Goal: Contribute content

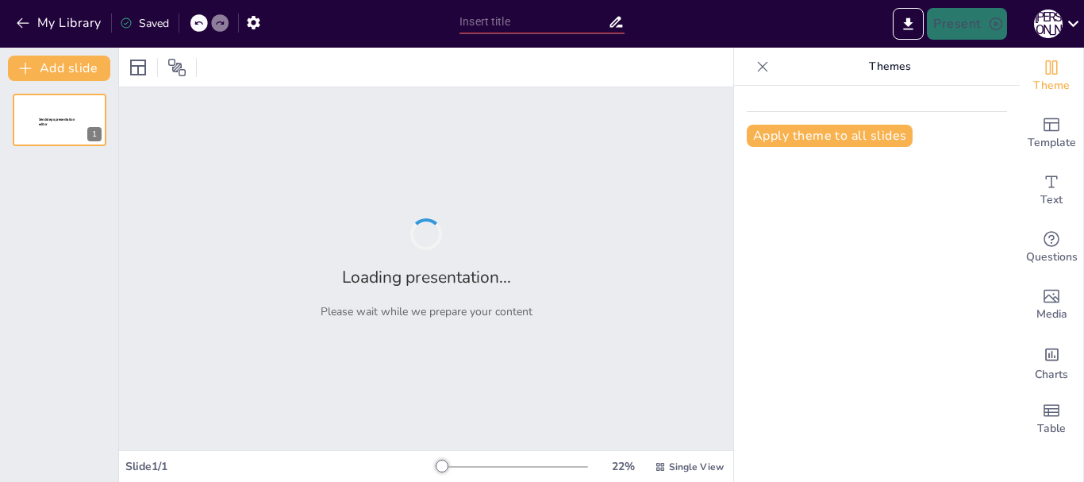
type input "Засідання ПТС вчителів фізики і астрономії"
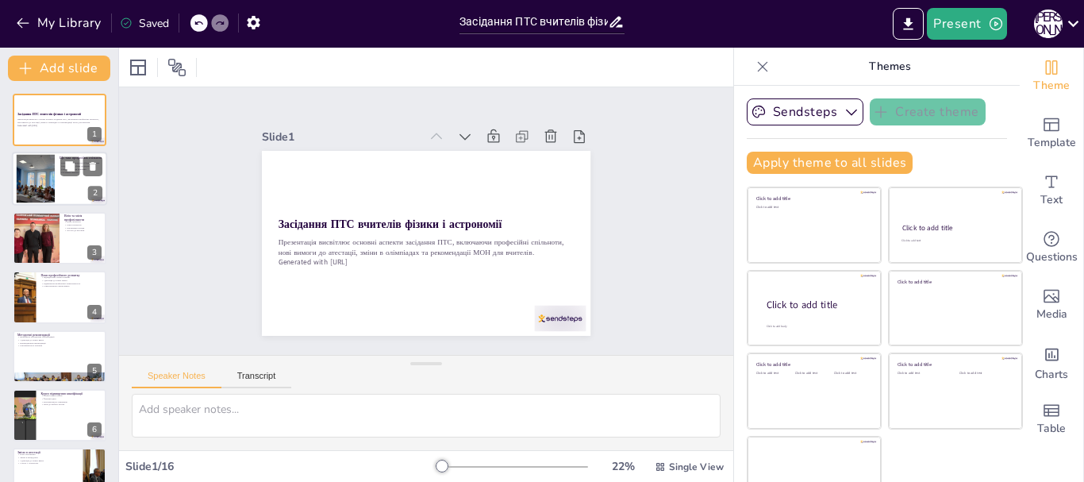
click at [33, 178] on div at bounding box center [35, 179] width 64 height 48
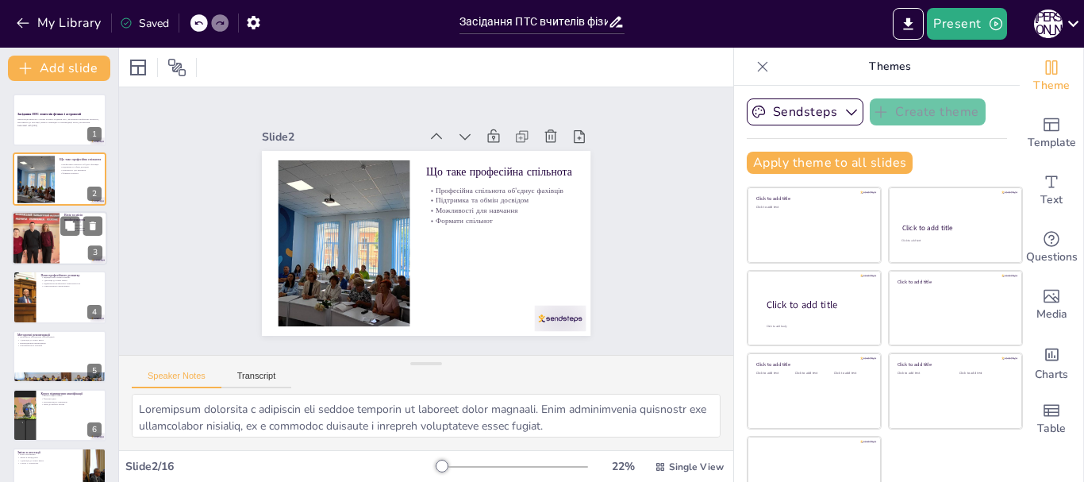
click at [44, 233] on div at bounding box center [35, 238] width 71 height 54
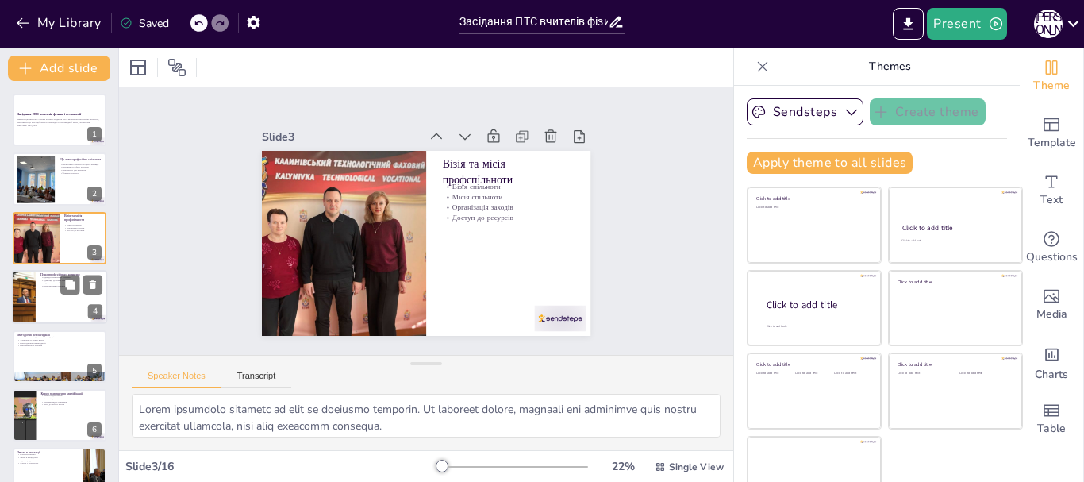
click at [40, 299] on div at bounding box center [59, 297] width 95 height 54
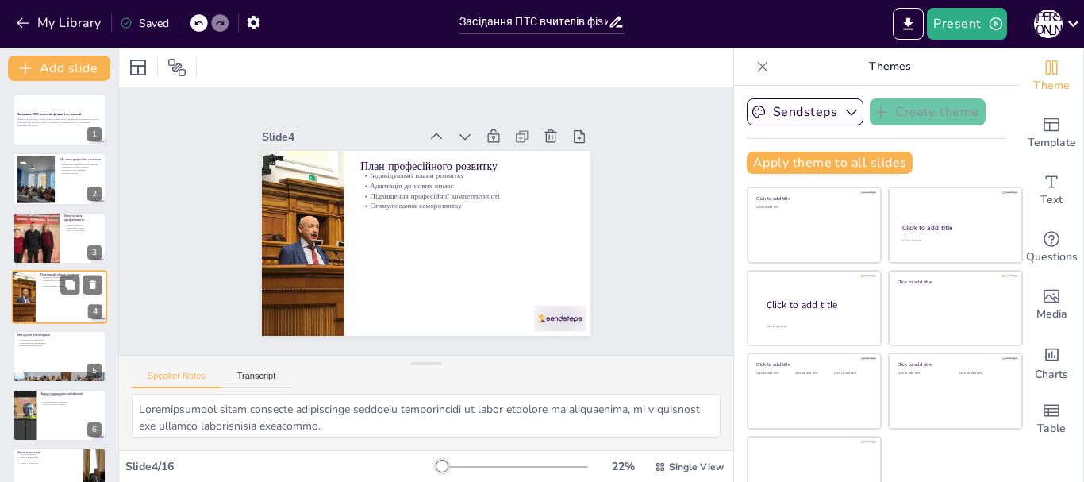
scroll to position [16, 0]
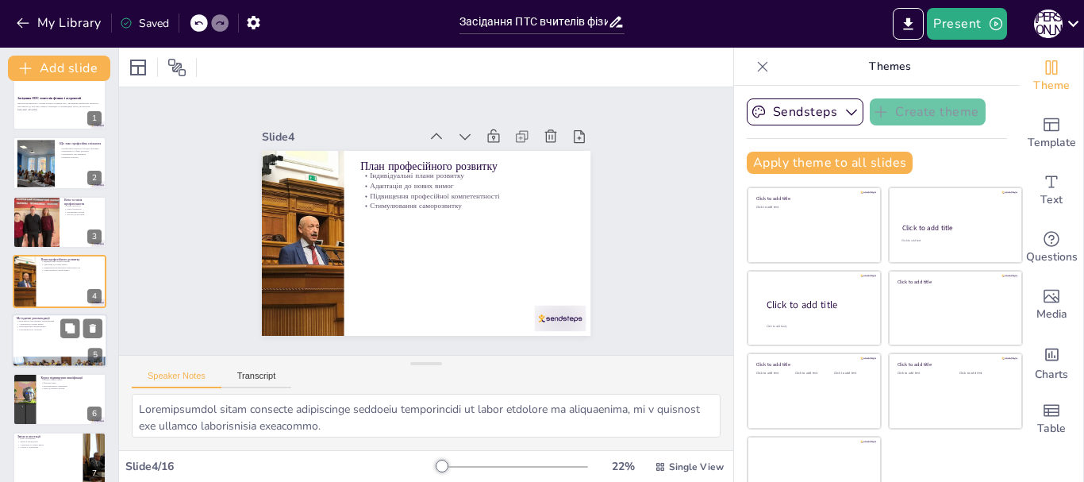
click at [52, 347] on div at bounding box center [59, 340] width 95 height 54
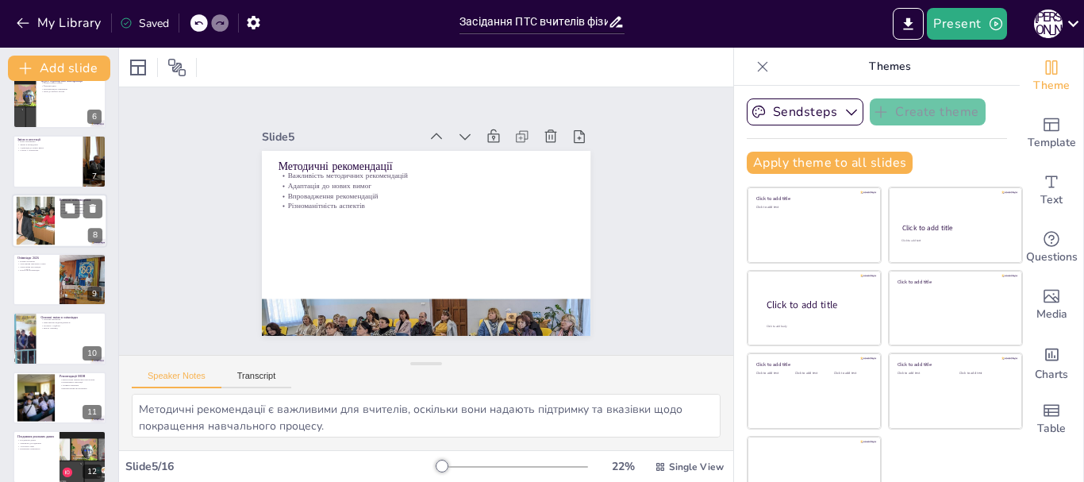
click at [60, 218] on div at bounding box center [59, 221] width 95 height 54
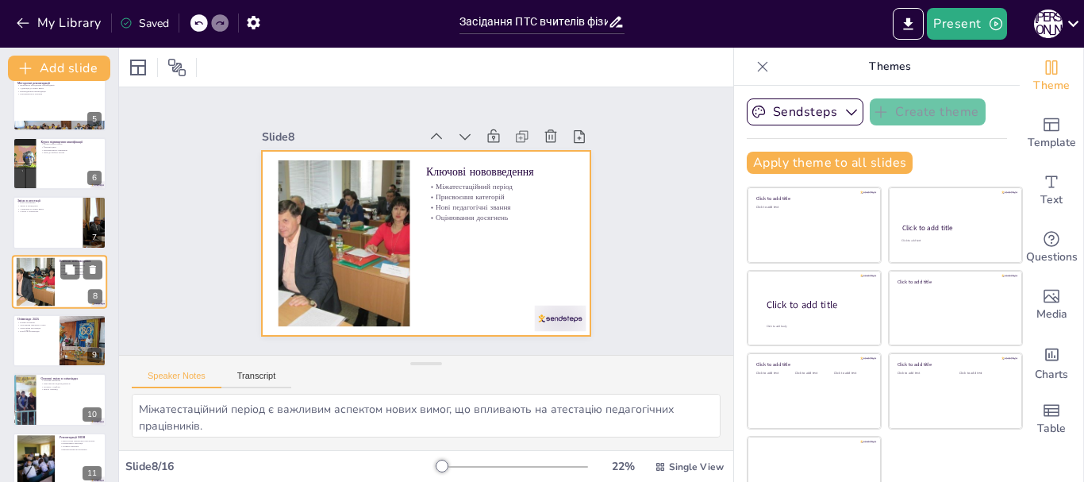
click at [66, 294] on div at bounding box center [59, 282] width 95 height 54
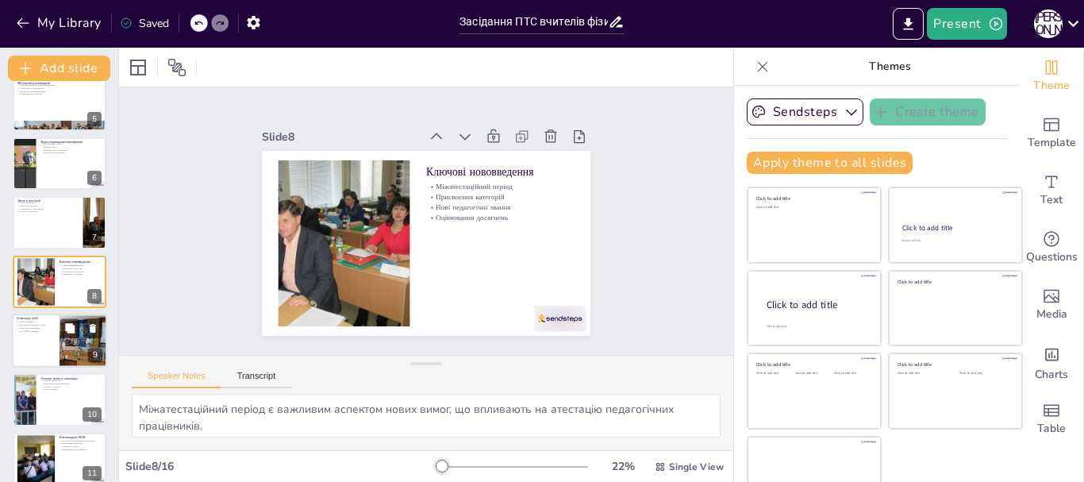
click at [58, 357] on div at bounding box center [59, 340] width 95 height 54
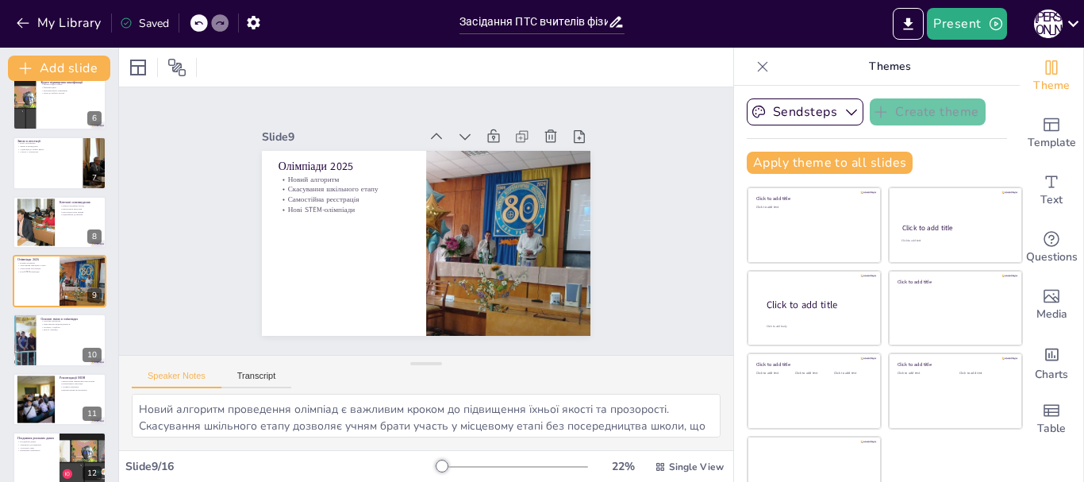
drag, startPoint x: 60, startPoint y: 401, endPoint x: 110, endPoint y: 378, distance: 55.0
click at [62, 402] on div at bounding box center [60, 399] width 94 height 52
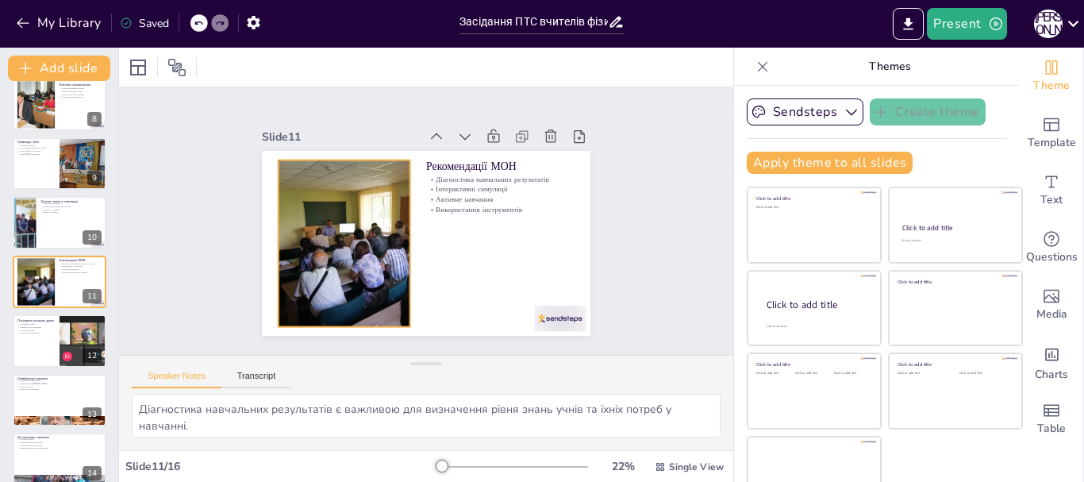
scroll to position [30, 0]
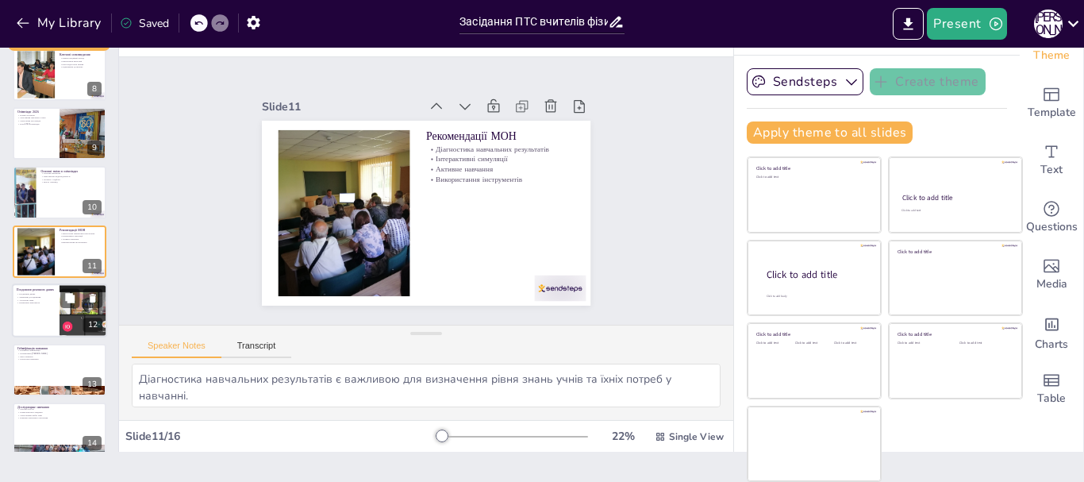
click at [42, 316] on div at bounding box center [59, 310] width 95 height 54
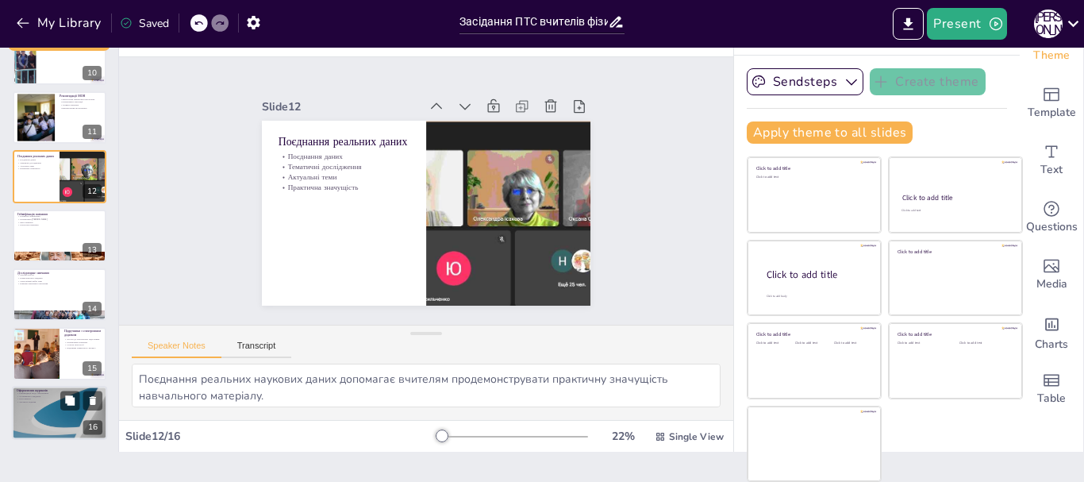
click at [44, 413] on div at bounding box center [59, 413] width 95 height 54
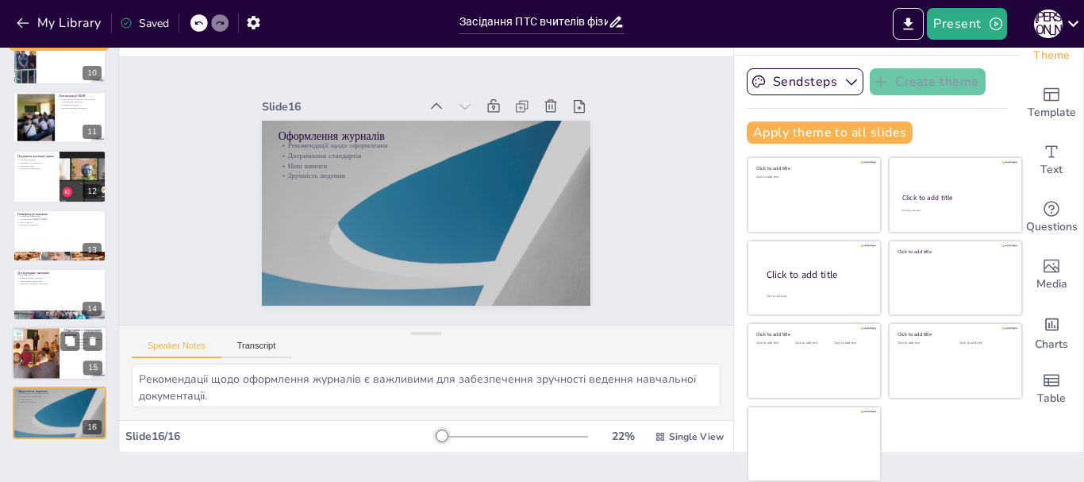
click at [30, 351] on div at bounding box center [35, 354] width 75 height 54
type textarea "Доступ до електронних підручників є важливим для забезпечення учнів сучасними р…"
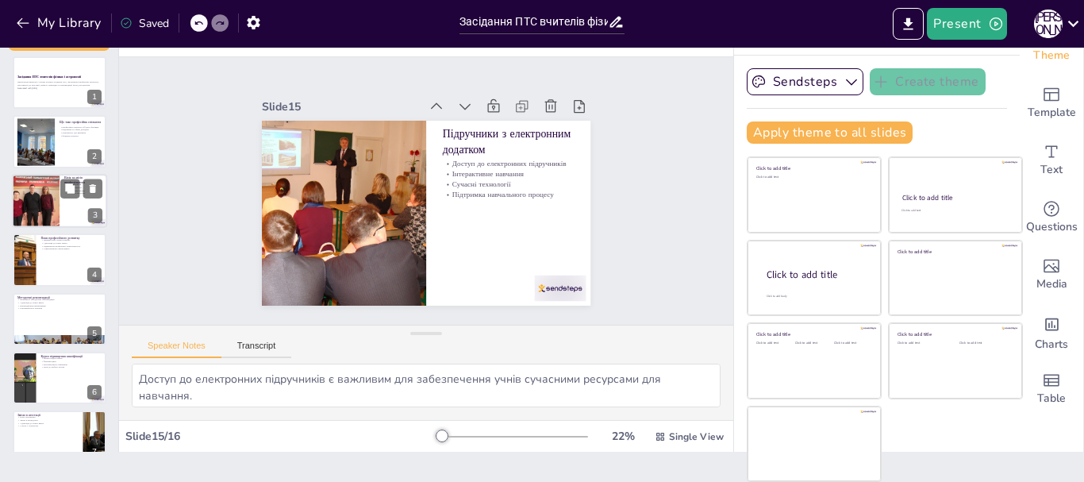
scroll to position [0, 0]
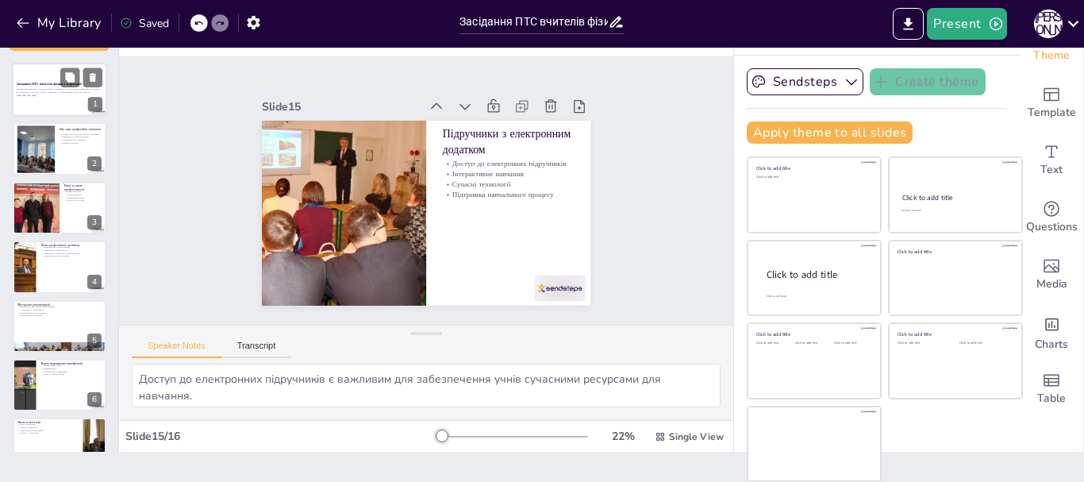
click at [41, 101] on div at bounding box center [59, 90] width 95 height 54
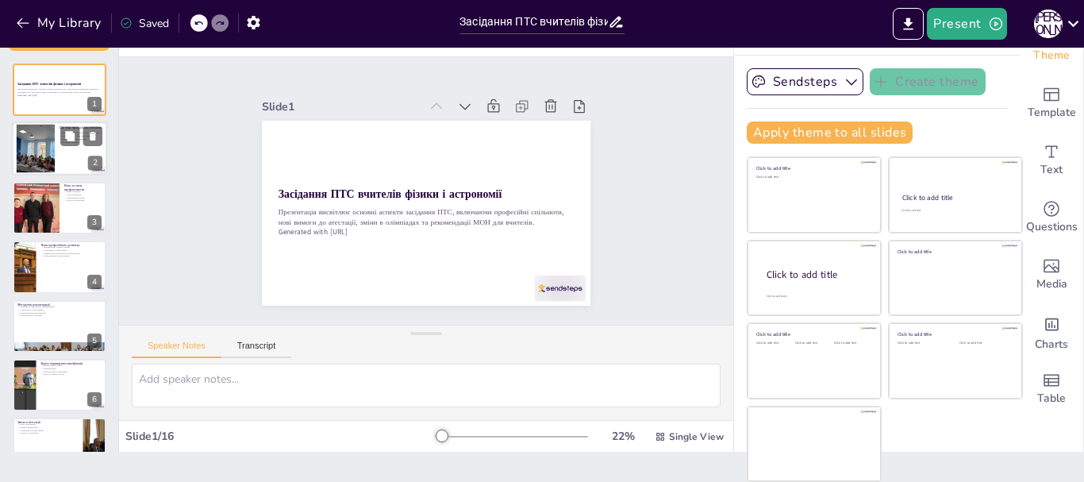
click at [50, 163] on div at bounding box center [35, 149] width 64 height 48
type textarea "Loremipsum dolorsita c adipiscin eli seddoe temporin ut laboreet dolor magnaali…"
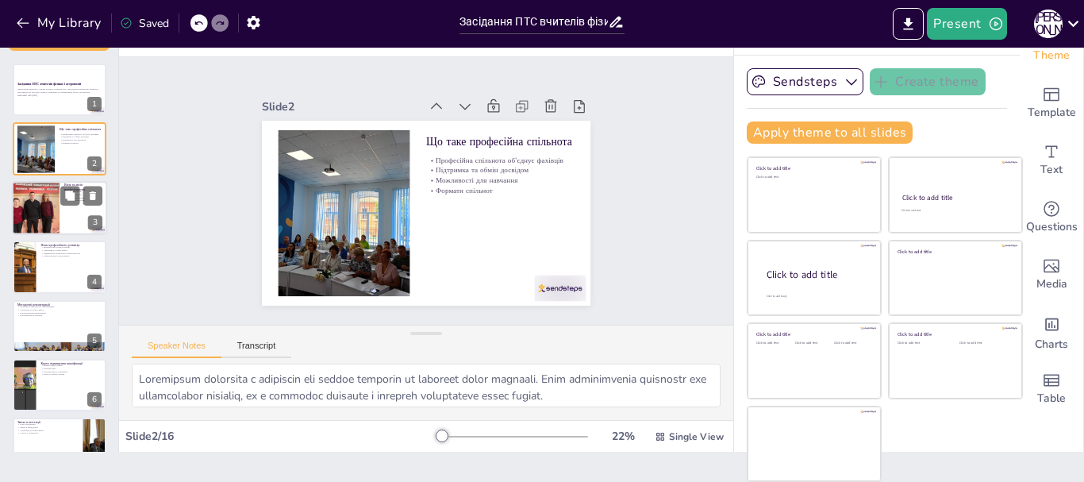
drag, startPoint x: 63, startPoint y: 251, endPoint x: 56, endPoint y: 194, distance: 58.3
